Goal: Task Accomplishment & Management: Manage account settings

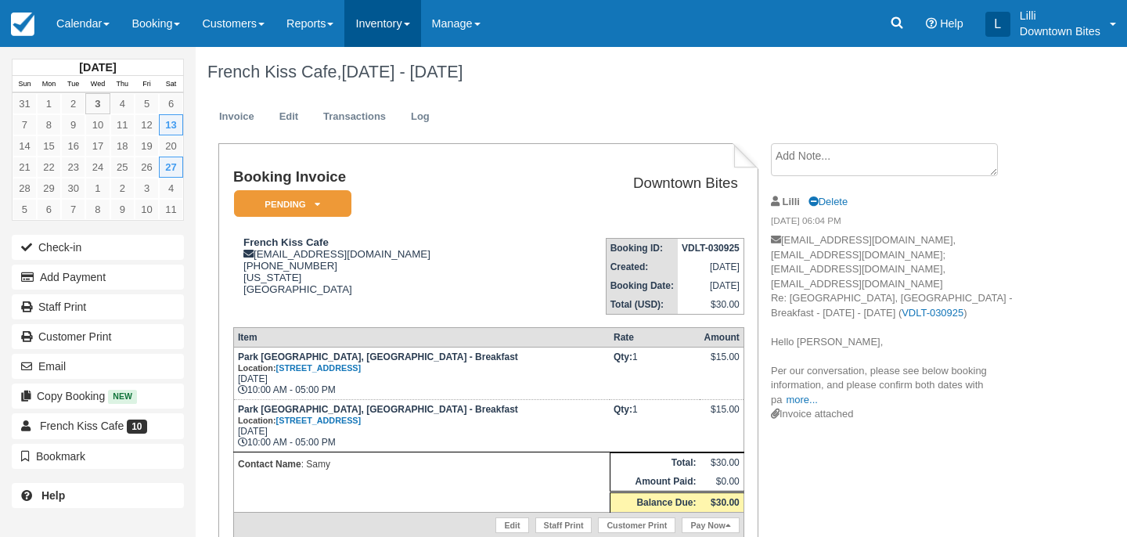
click at [413, 23] on link "Inventory" at bounding box center [382, 23] width 76 height 47
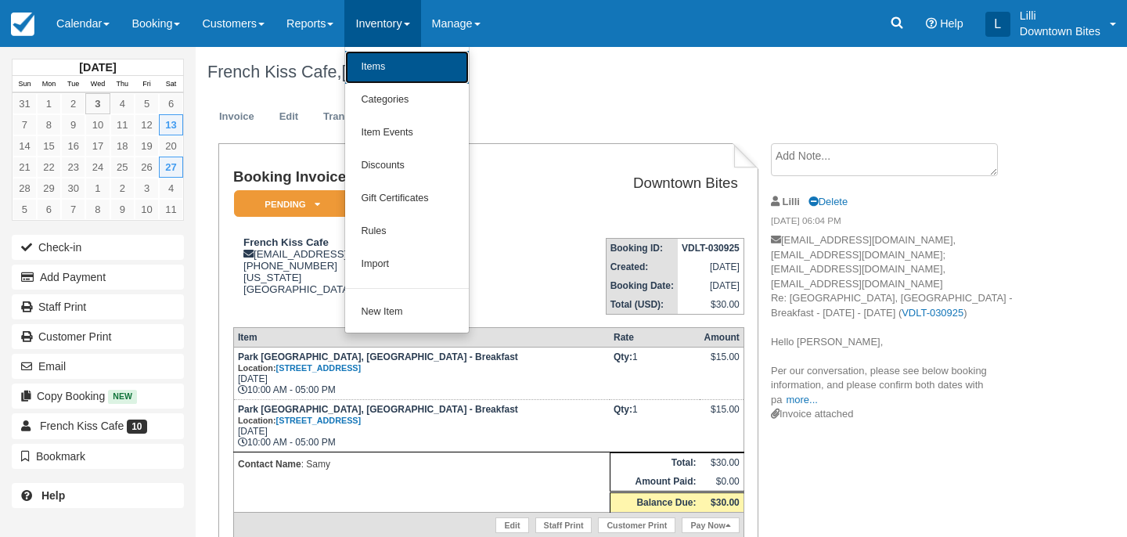
click at [413, 68] on link "Items" at bounding box center [407, 67] width 124 height 33
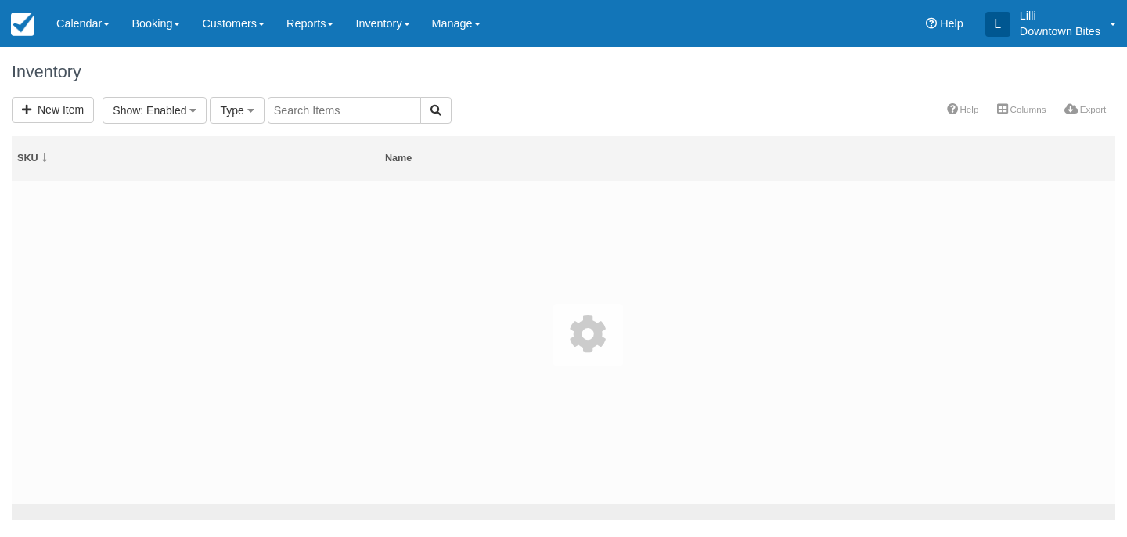
select select
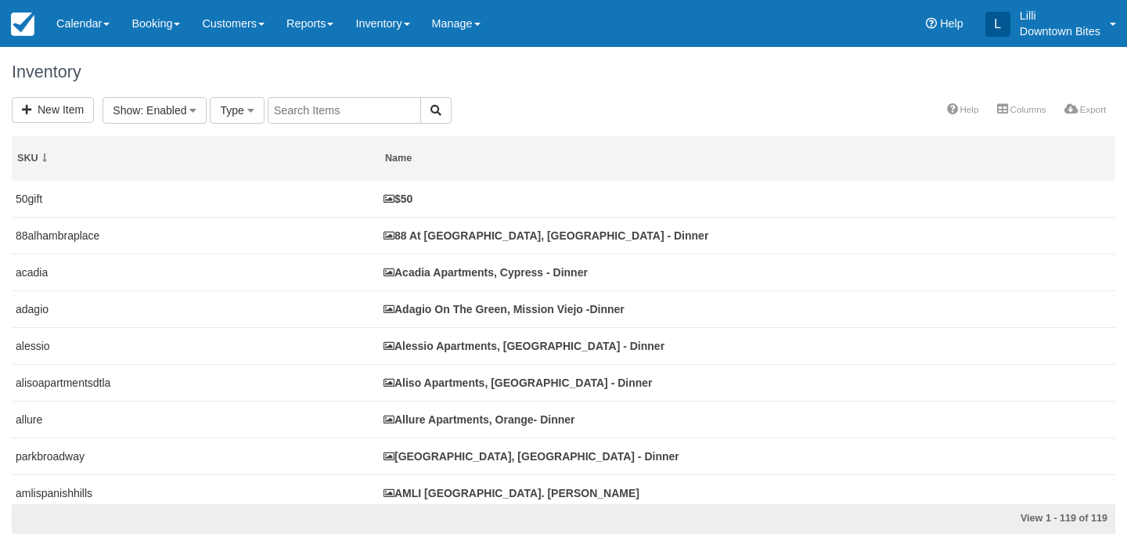
select select
click at [471, 114] on input "text" at bounding box center [519, 110] width 153 height 27
type input "madison"
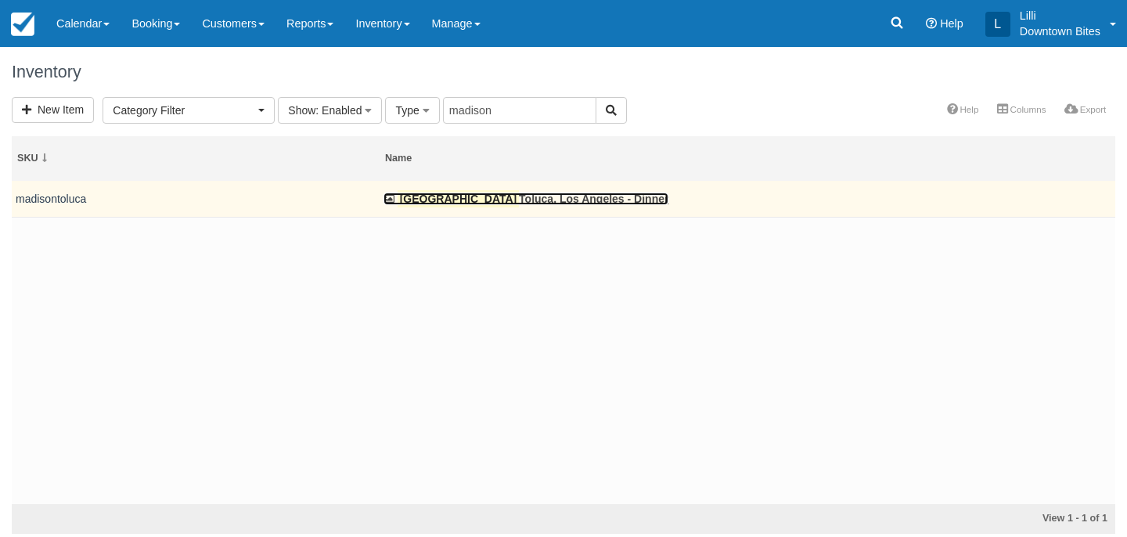
click at [491, 200] on link "Madison Toluca, Los Angeles - Dinner" at bounding box center [526, 199] width 285 height 13
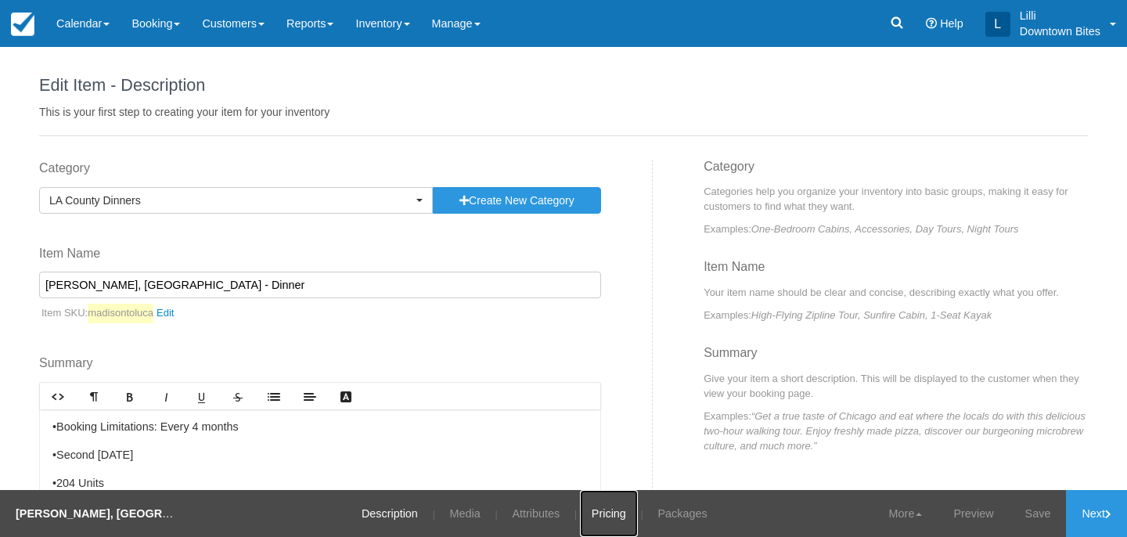
click at [607, 510] on link "Pricing" at bounding box center [609, 513] width 58 height 47
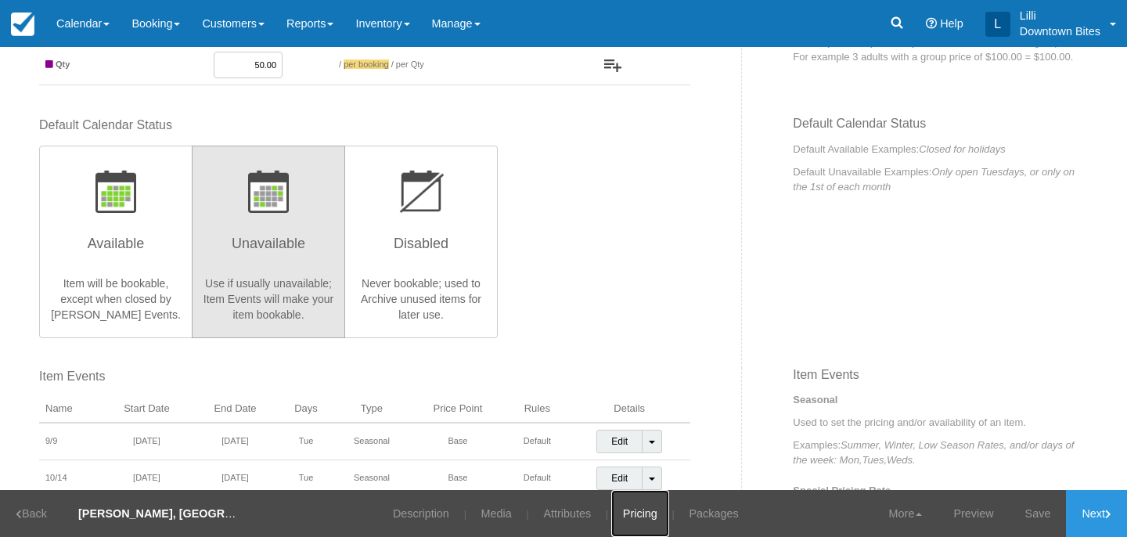
scroll to position [295, 0]
